Goal: Task Accomplishment & Management: Use online tool/utility

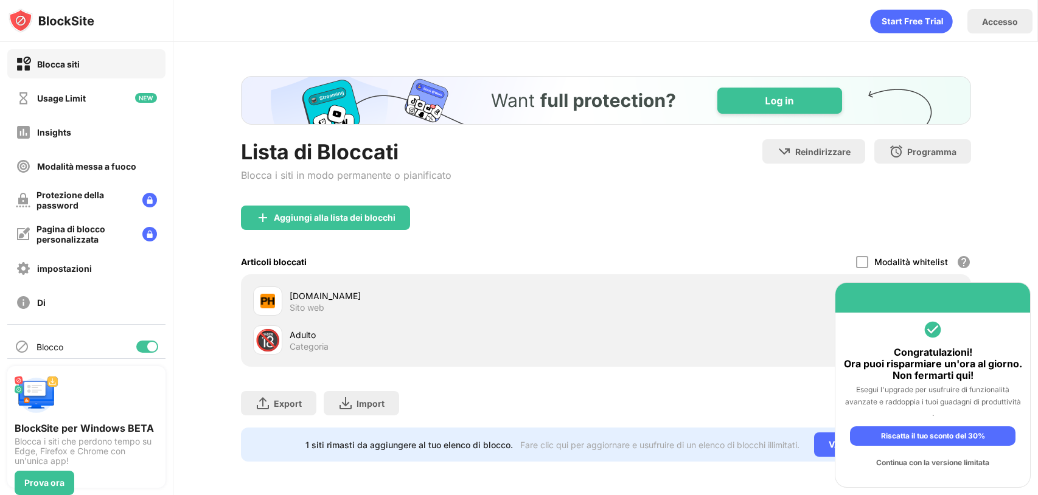
click at [945, 467] on div "Continua con la versione limitata" at bounding box center [933, 462] width 166 height 19
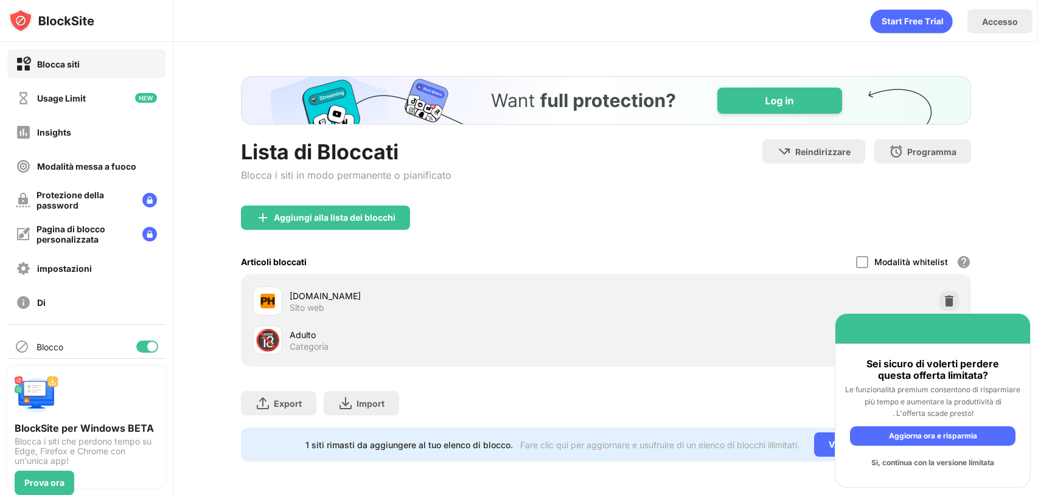
click at [973, 466] on div "Sì, continua con la versione limitata" at bounding box center [933, 462] width 166 height 19
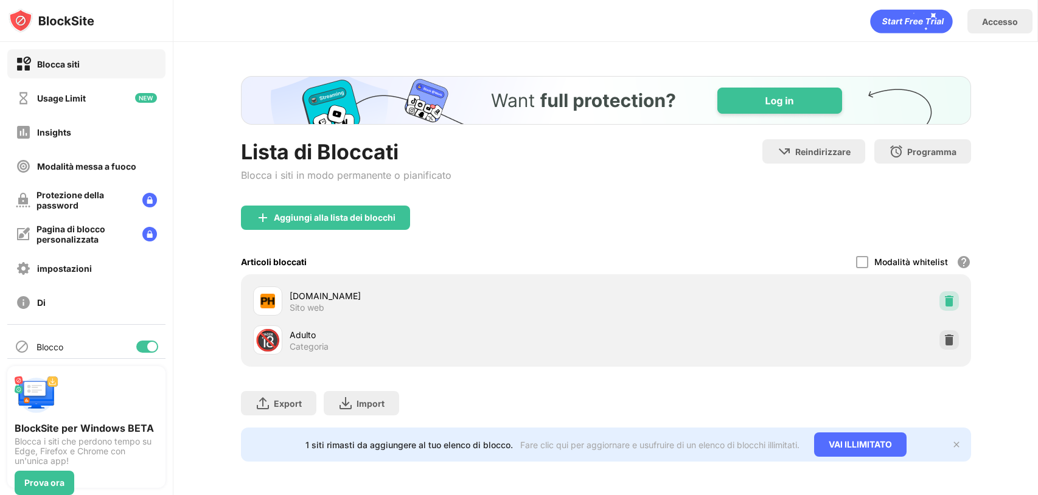
click at [948, 302] on img at bounding box center [949, 301] width 12 height 12
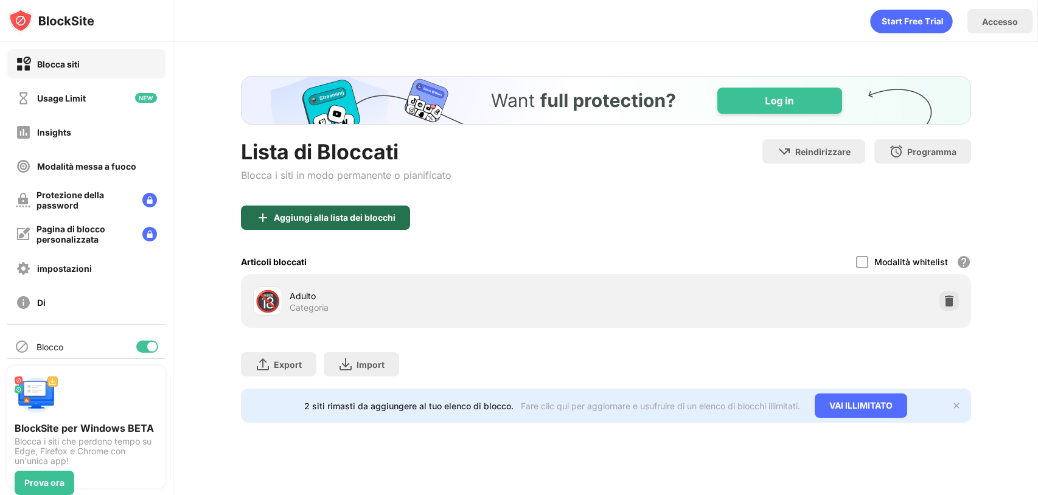
click at [259, 222] on img at bounding box center [263, 218] width 15 height 15
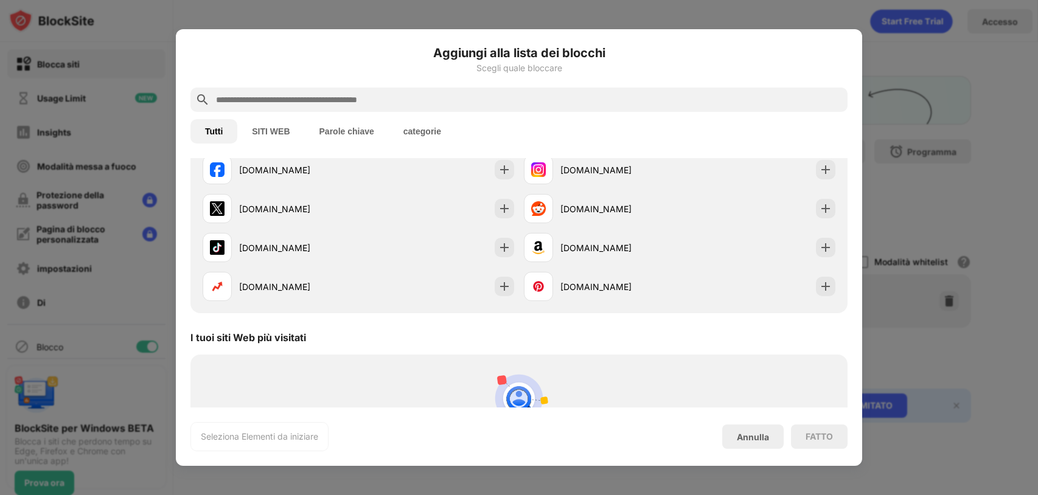
scroll to position [243, 0]
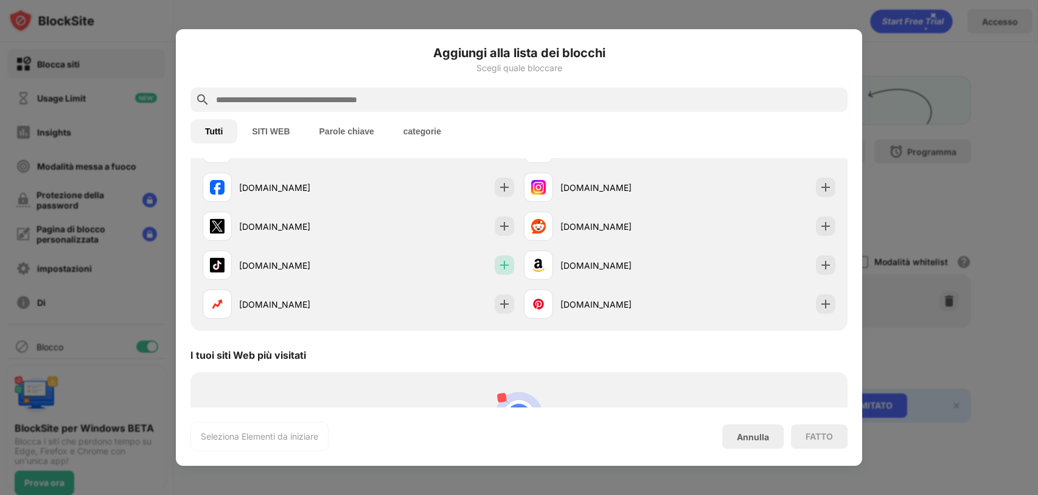
click at [498, 265] on img at bounding box center [504, 265] width 12 height 12
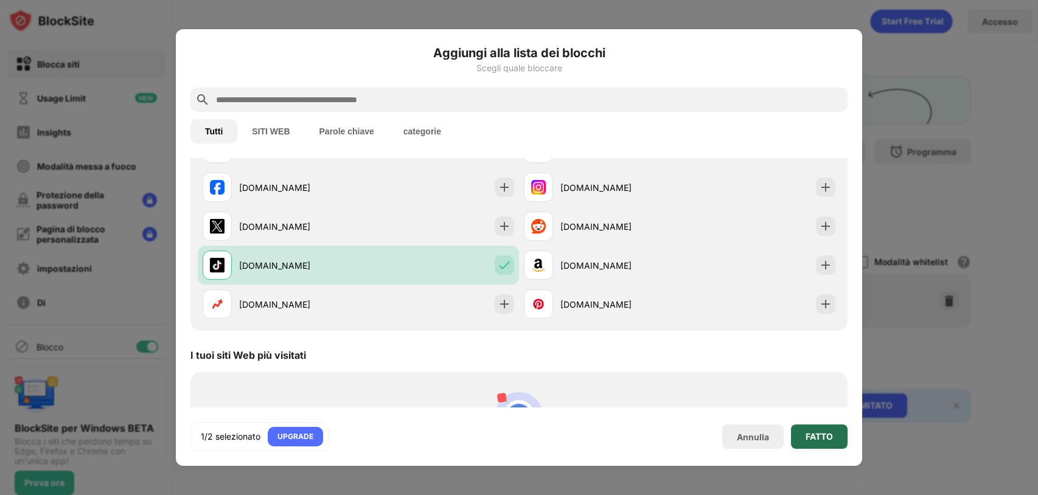
click at [833, 441] on div "FATTO" at bounding box center [819, 437] width 57 height 24
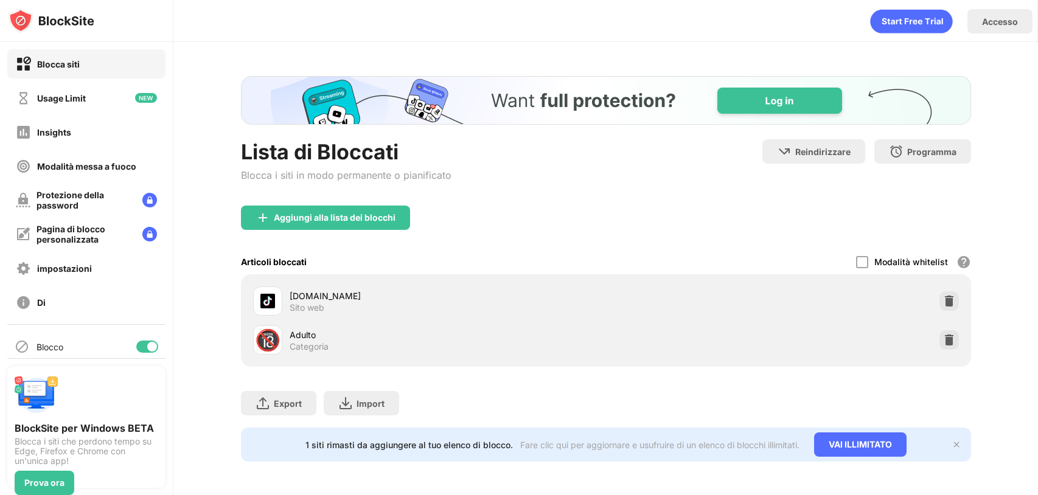
click at [955, 438] on div "1 siti rimasti da aggiungere al tuo elenco di blocco. Fare clic qui per aggiorn…" at bounding box center [606, 445] width 730 height 34
